Goal: Transaction & Acquisition: Book appointment/travel/reservation

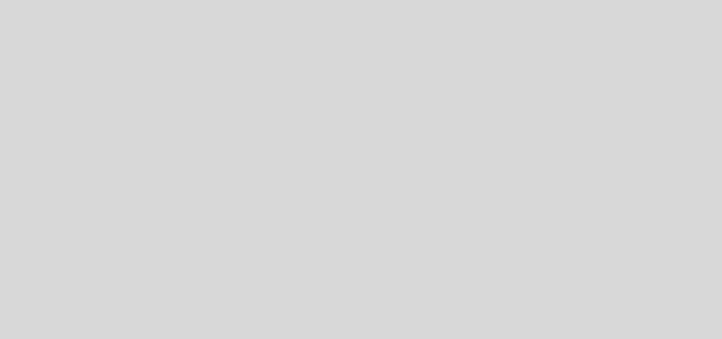
select select "es"
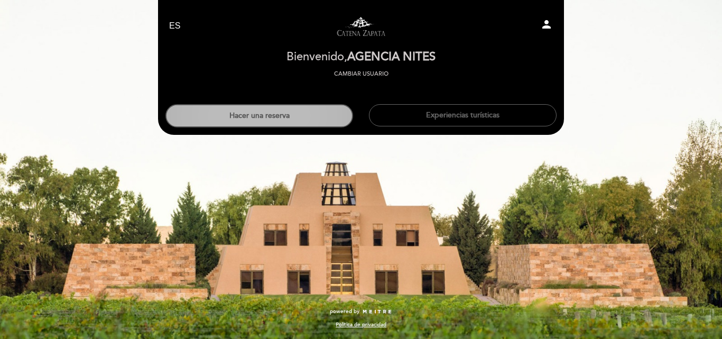
click at [281, 119] on button "Hacer una reserva" at bounding box center [259, 115] width 188 height 23
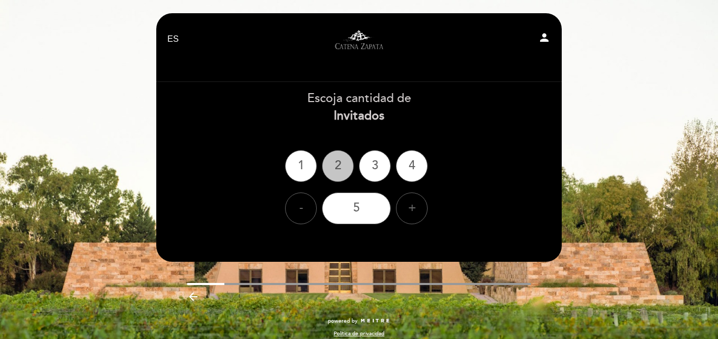
click at [343, 155] on div "2" at bounding box center [338, 166] width 32 height 32
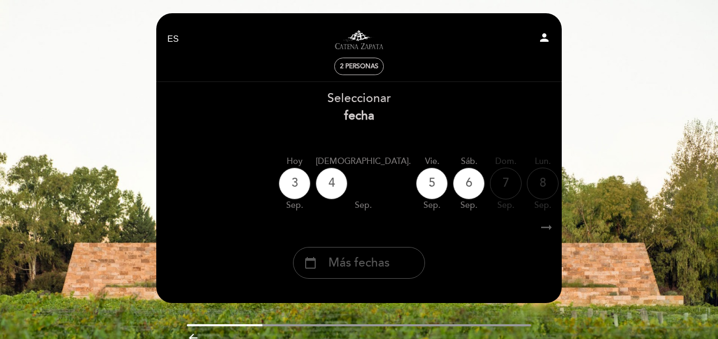
click at [370, 268] on span "Más fechas" at bounding box center [359, 262] width 61 height 17
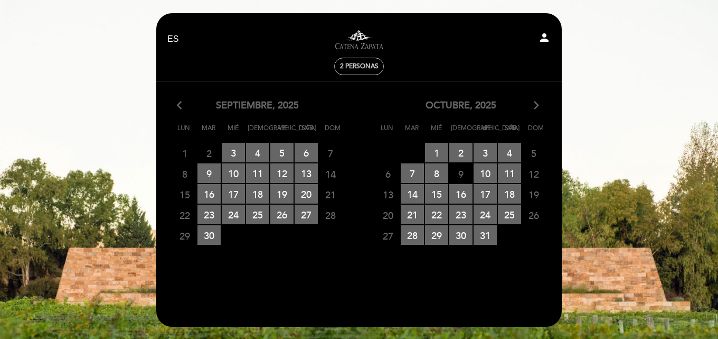
click at [533, 105] on icon "arrow_forward_ios" at bounding box center [537, 106] width 10 height 14
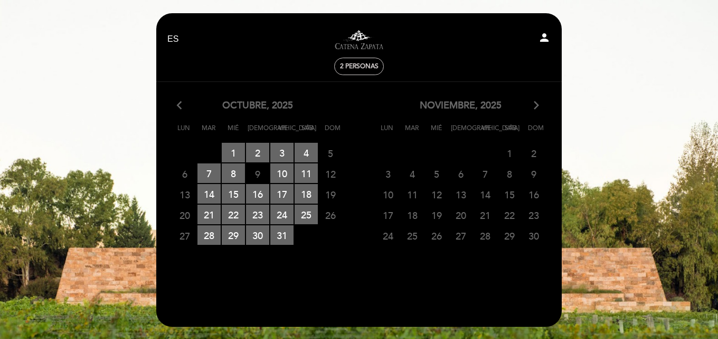
click at [533, 105] on icon "arrow_forward_ios" at bounding box center [537, 106] width 10 height 14
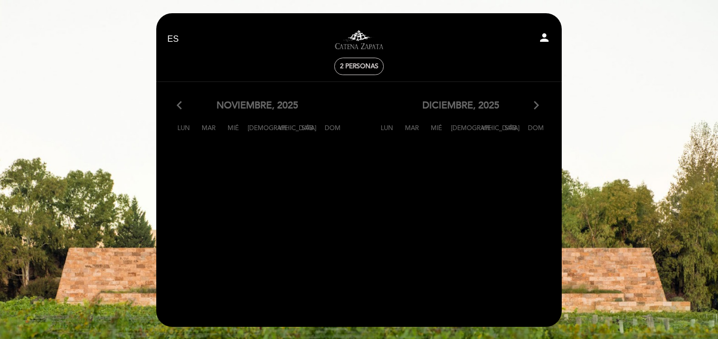
click at [181, 102] on icon "arrow_back_ios" at bounding box center [182, 106] width 10 height 14
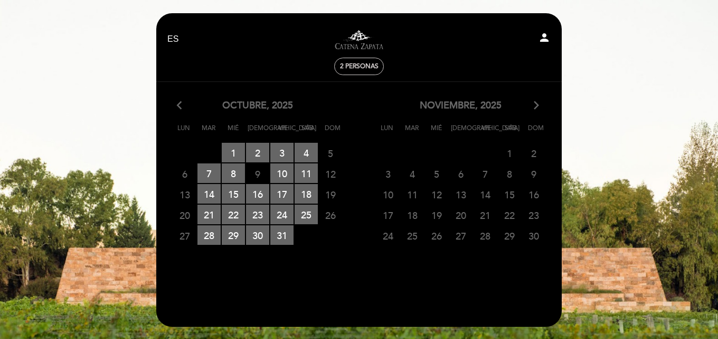
click at [540, 106] on icon "arrow_forward_ios" at bounding box center [537, 106] width 10 height 14
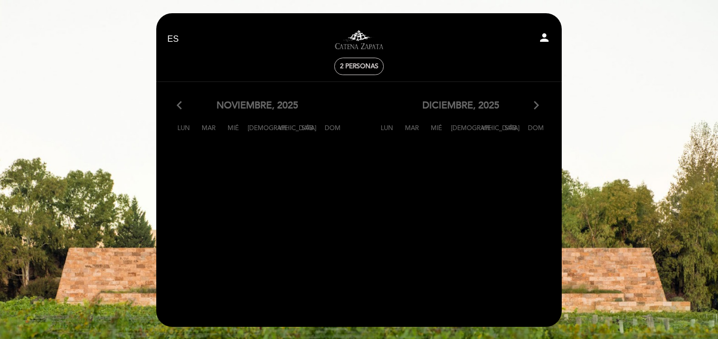
click at [179, 107] on icon "arrow_back_ios" at bounding box center [182, 106] width 10 height 14
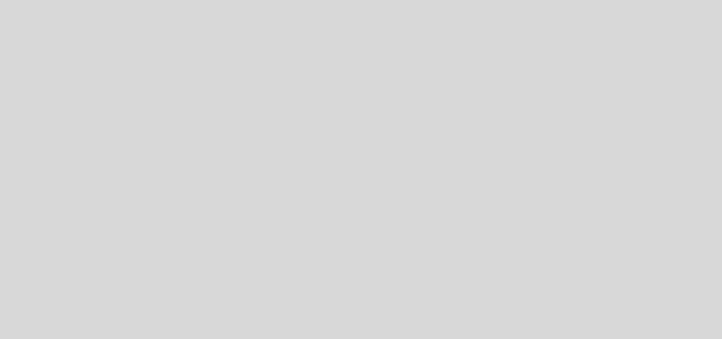
select select "es"
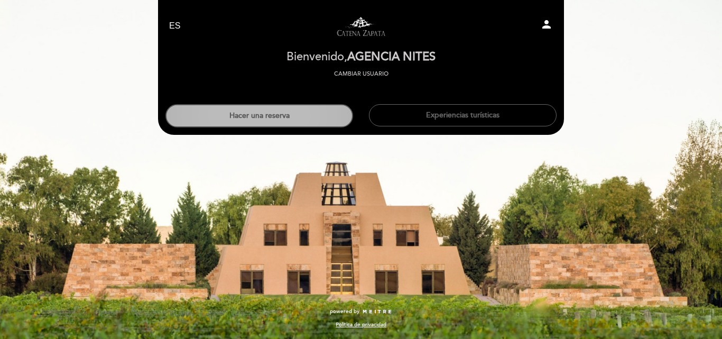
click at [320, 117] on button "Hacer una reserva" at bounding box center [259, 115] width 188 height 23
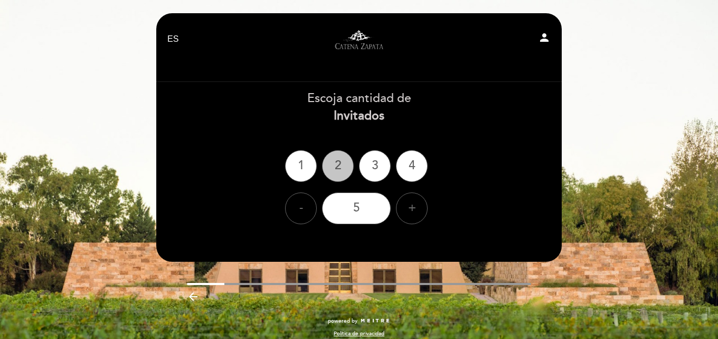
click at [333, 163] on div "2" at bounding box center [338, 166] width 32 height 32
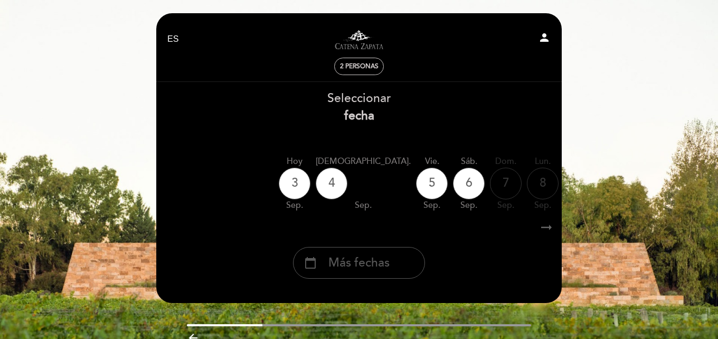
click at [395, 259] on div "calendar_today Más fechas" at bounding box center [359, 263] width 132 height 32
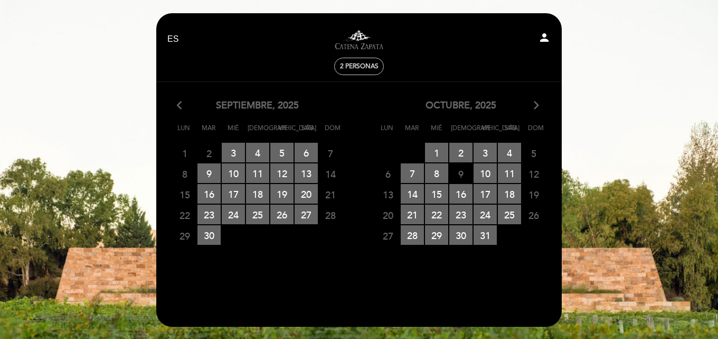
click at [535, 105] on icon "arrow_forward_ios" at bounding box center [537, 106] width 10 height 14
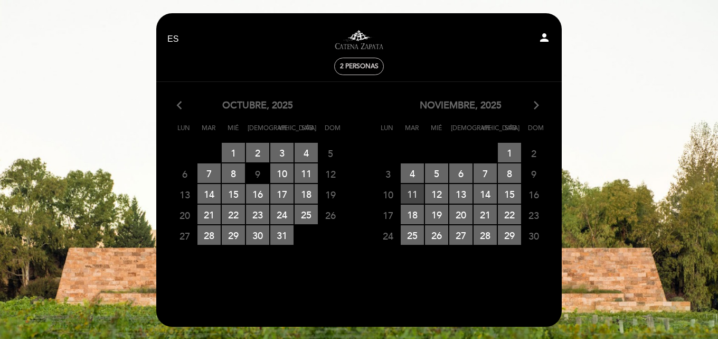
click at [418, 191] on span "11 RESERVAS DISPONIBLES" at bounding box center [412, 194] width 23 height 20
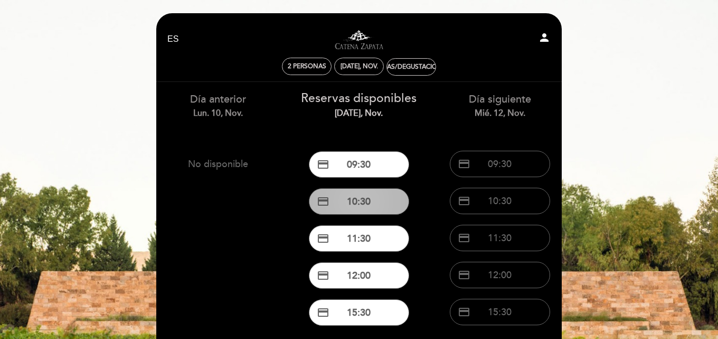
click at [379, 201] on button "credit_card 10:30" at bounding box center [359, 201] width 100 height 26
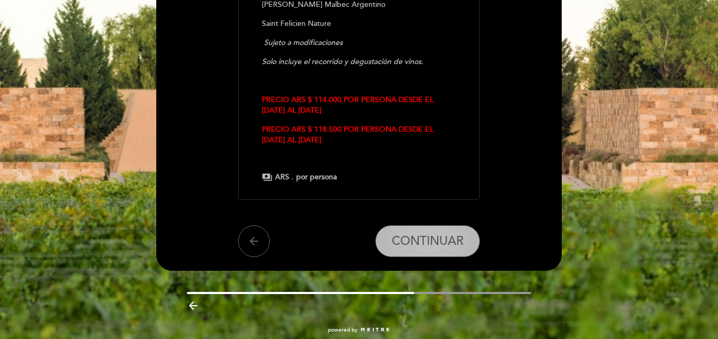
click at [417, 243] on span "CONTINUAR" at bounding box center [428, 241] width 72 height 15
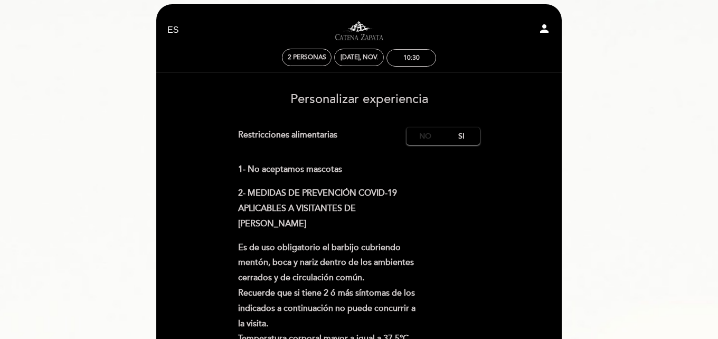
click at [435, 136] on label "No" at bounding box center [425, 135] width 37 height 17
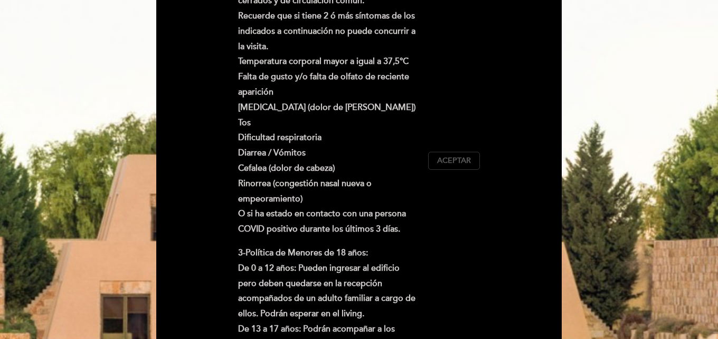
scroll to position [326, 0]
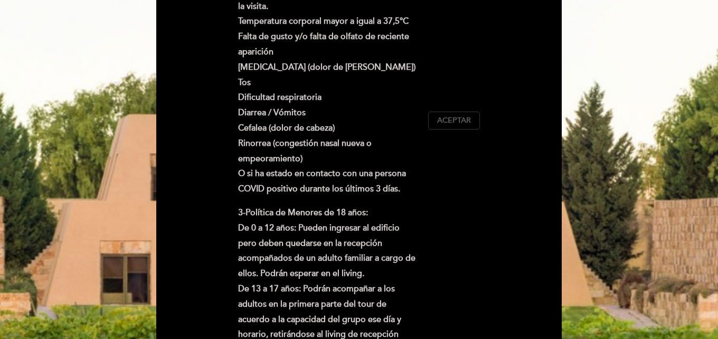
click at [458, 129] on button "Aceptar Aceptado" at bounding box center [454, 120] width 52 height 18
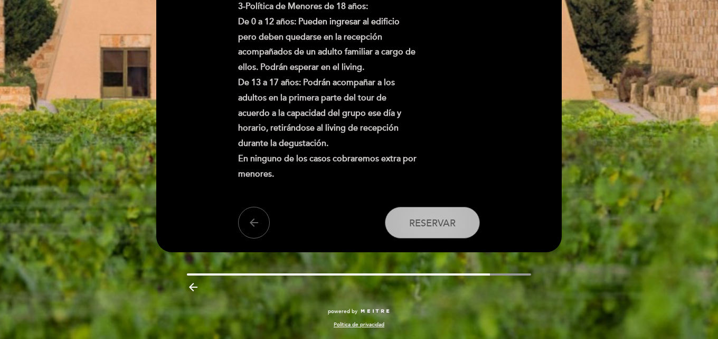
click at [445, 231] on button "Reservar" at bounding box center [432, 223] width 95 height 32
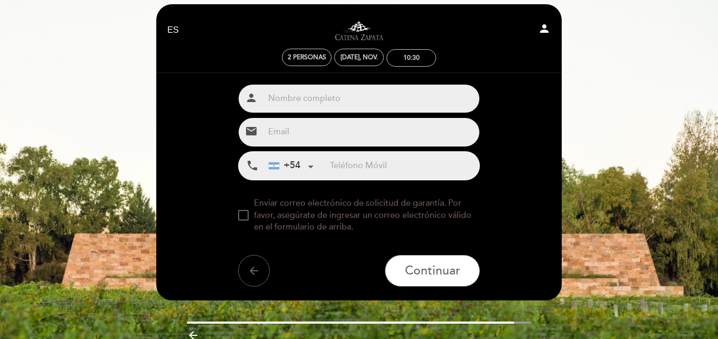
scroll to position [0, 0]
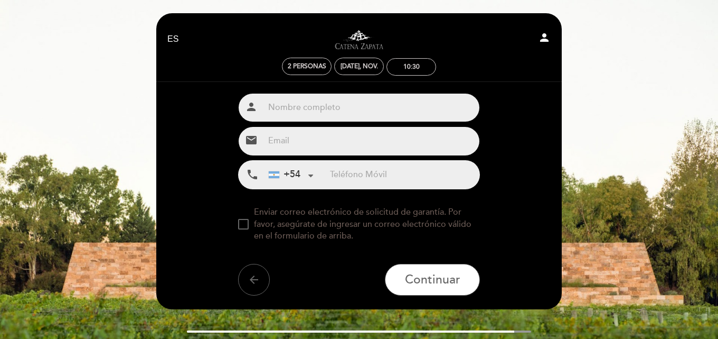
click at [350, 109] on input "text" at bounding box center [372, 108] width 216 height 28
type input "trafico Nites"
click at [342, 142] on input "email" at bounding box center [372, 141] width 216 height 28
type input "[EMAIL_ADDRESS][DOMAIN_NAME]"
click at [348, 171] on input "tel" at bounding box center [405, 175] width 150 height 28
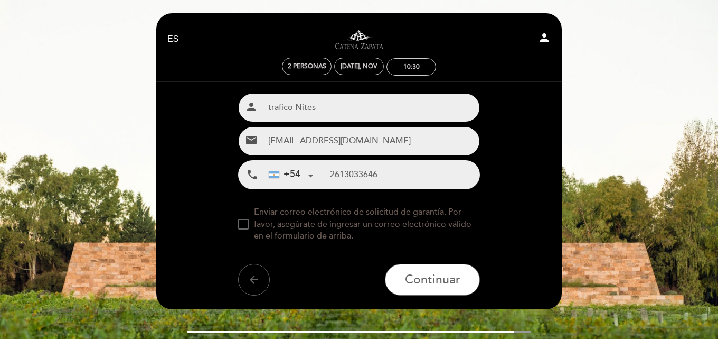
type input "2613033646"
click at [246, 226] on div at bounding box center [243, 224] width 11 height 11
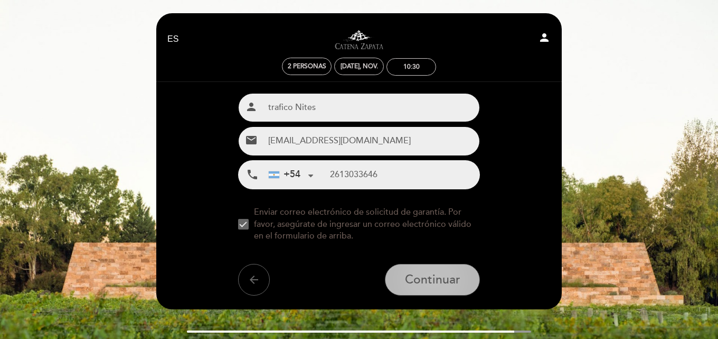
click at [417, 273] on span "Continuar" at bounding box center [432, 279] width 55 height 15
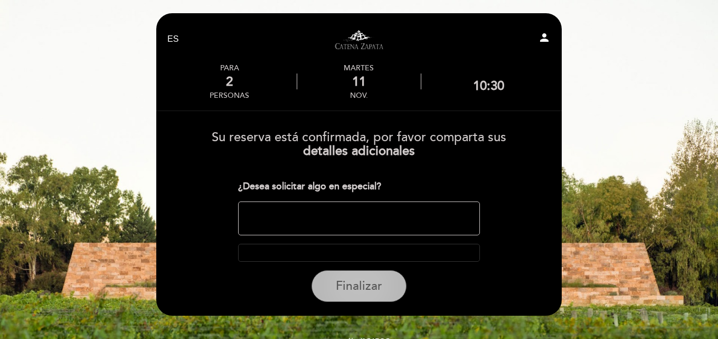
click at [371, 284] on span "Finalizar" at bounding box center [359, 285] width 46 height 15
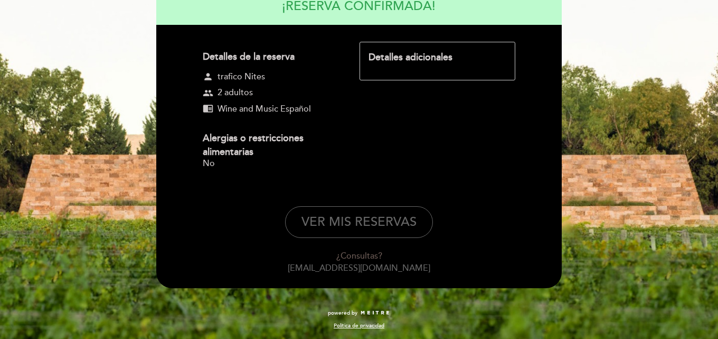
scroll to position [124, 0]
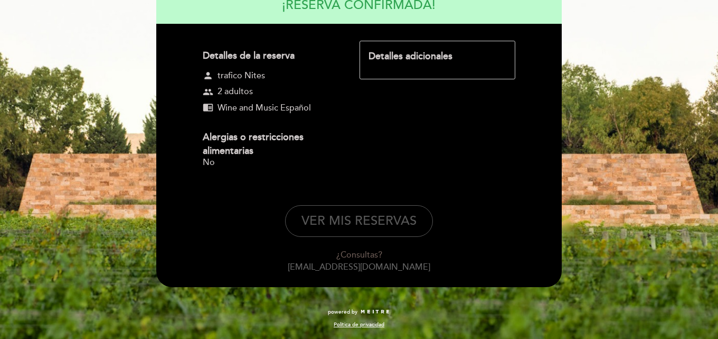
click at [352, 215] on button "VER MIS RESERVAS" at bounding box center [359, 221] width 148 height 32
select select "es"
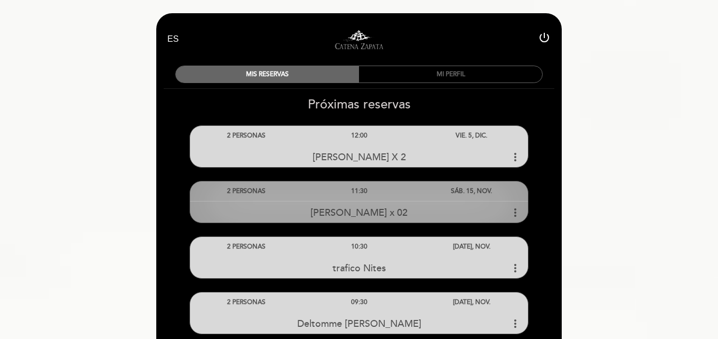
scroll to position [53, 0]
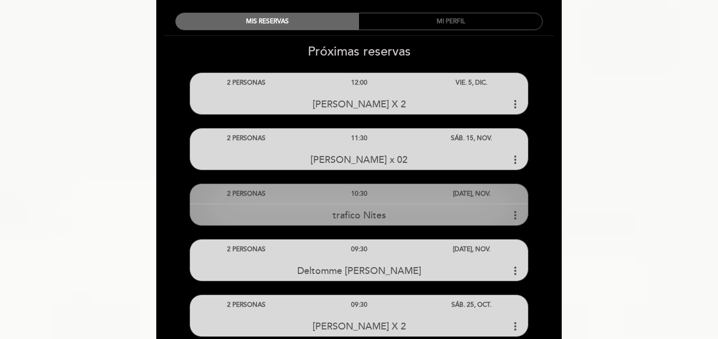
click at [441, 211] on div "trafico Nites more_vert" at bounding box center [359, 214] width 338 height 23
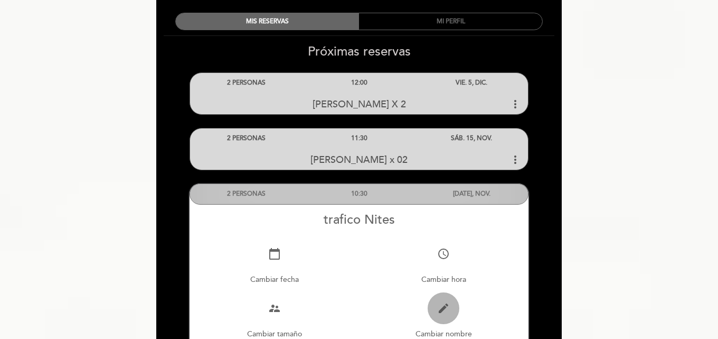
click at [447, 313] on icon "edit" at bounding box center [443, 308] width 13 height 13
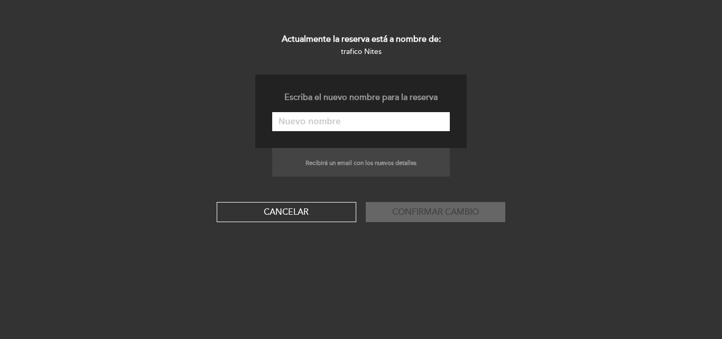
click at [367, 123] on input "text" at bounding box center [361, 121] width 178 height 19
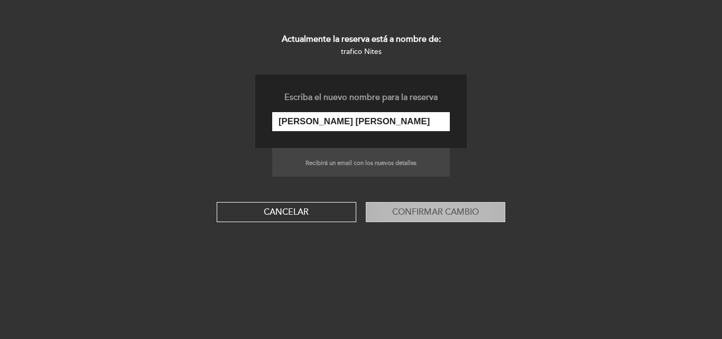
type input "[PERSON_NAME] [PERSON_NAME]"
click at [465, 210] on button "Confirmar cambio" at bounding box center [435, 212] width 139 height 20
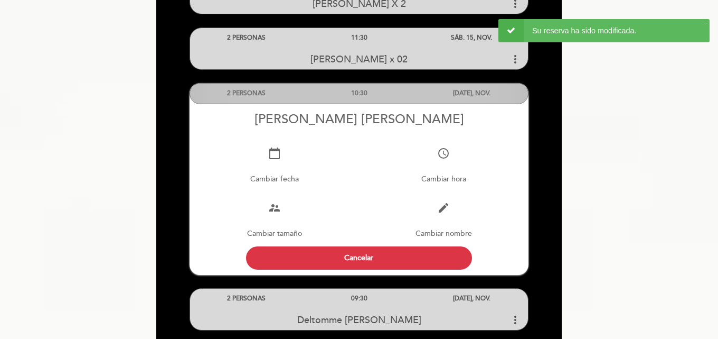
scroll to position [158, 0]
